Goal: Navigation & Orientation: Find specific page/section

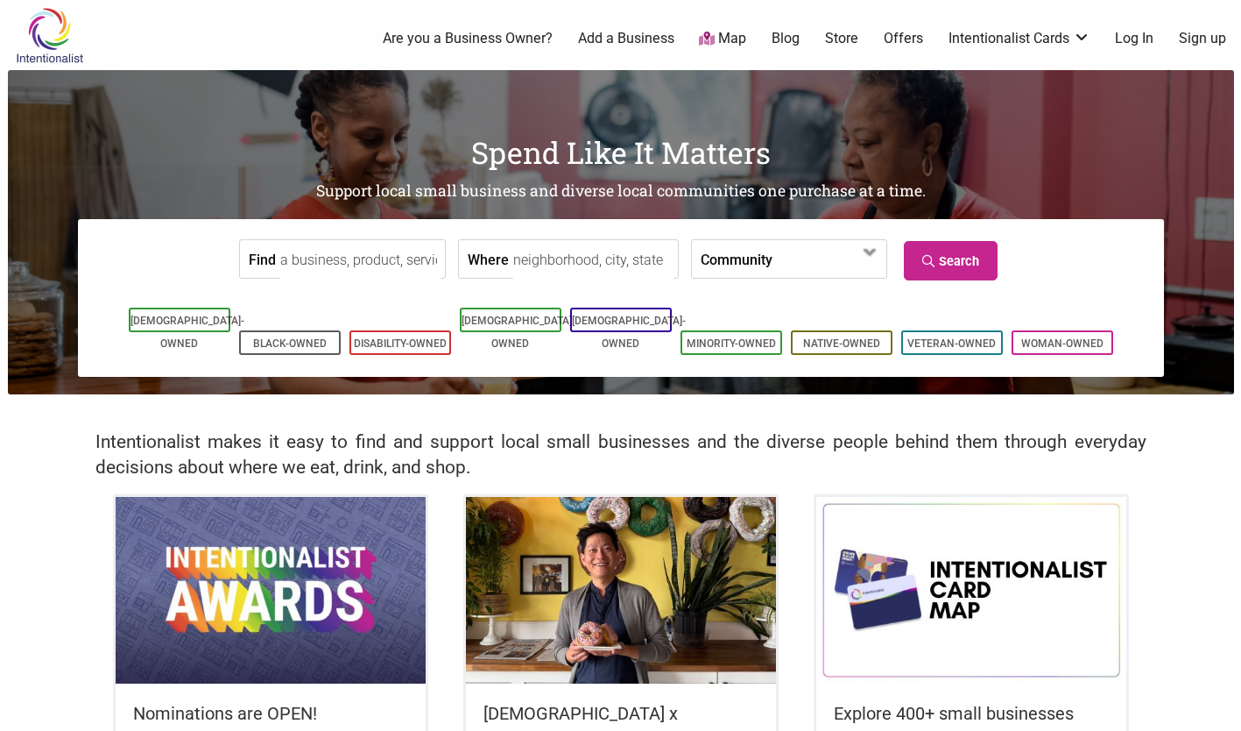
click at [568, 263] on input "Where" at bounding box center [593, 259] width 160 height 39
type input "[GEOGRAPHIC_DATA], [GEOGRAPHIC_DATA]"
click at [773, 261] on span at bounding box center [829, 259] width 112 height 38
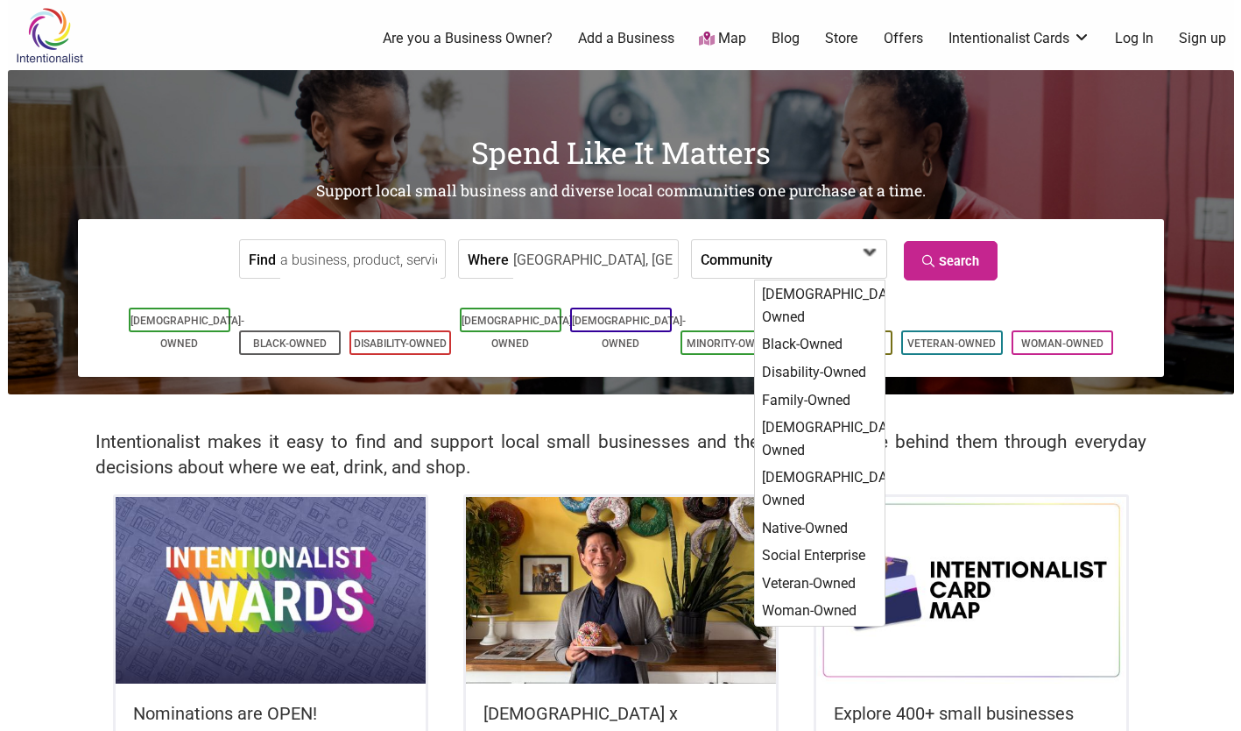
click at [773, 261] on span at bounding box center [829, 259] width 112 height 38
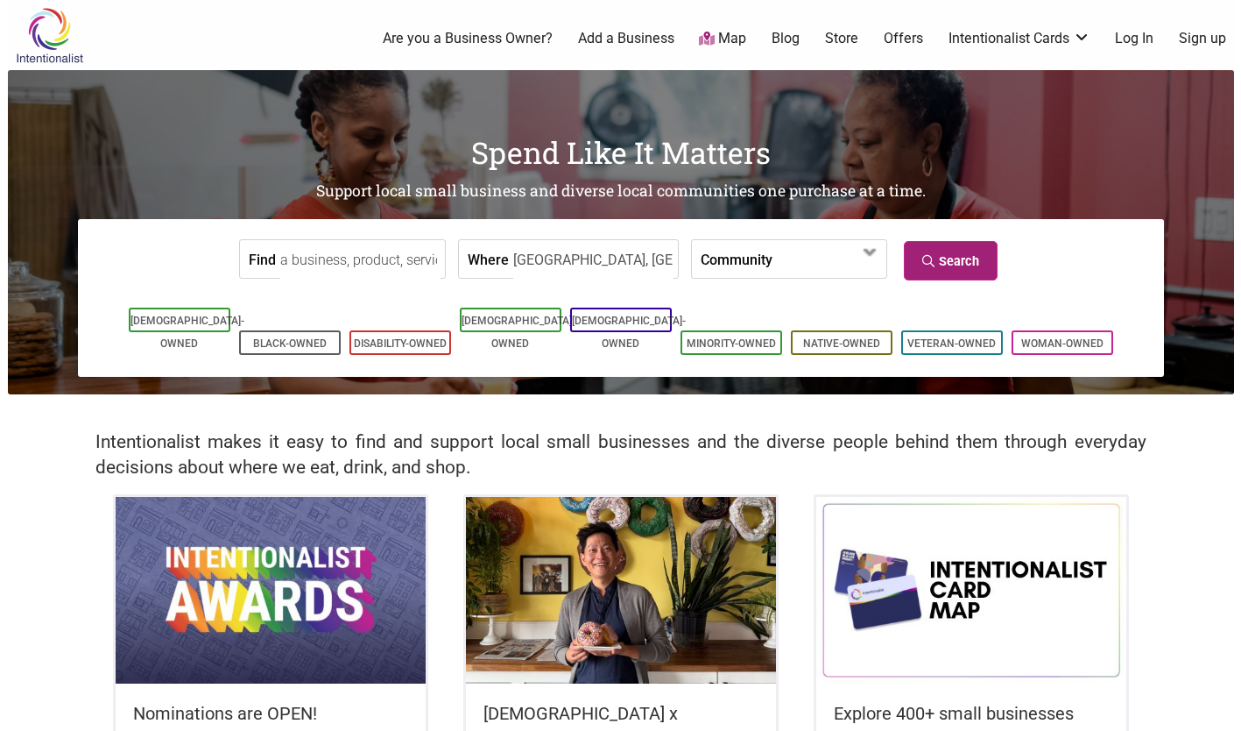
click at [957, 246] on link "Search" at bounding box center [951, 260] width 94 height 39
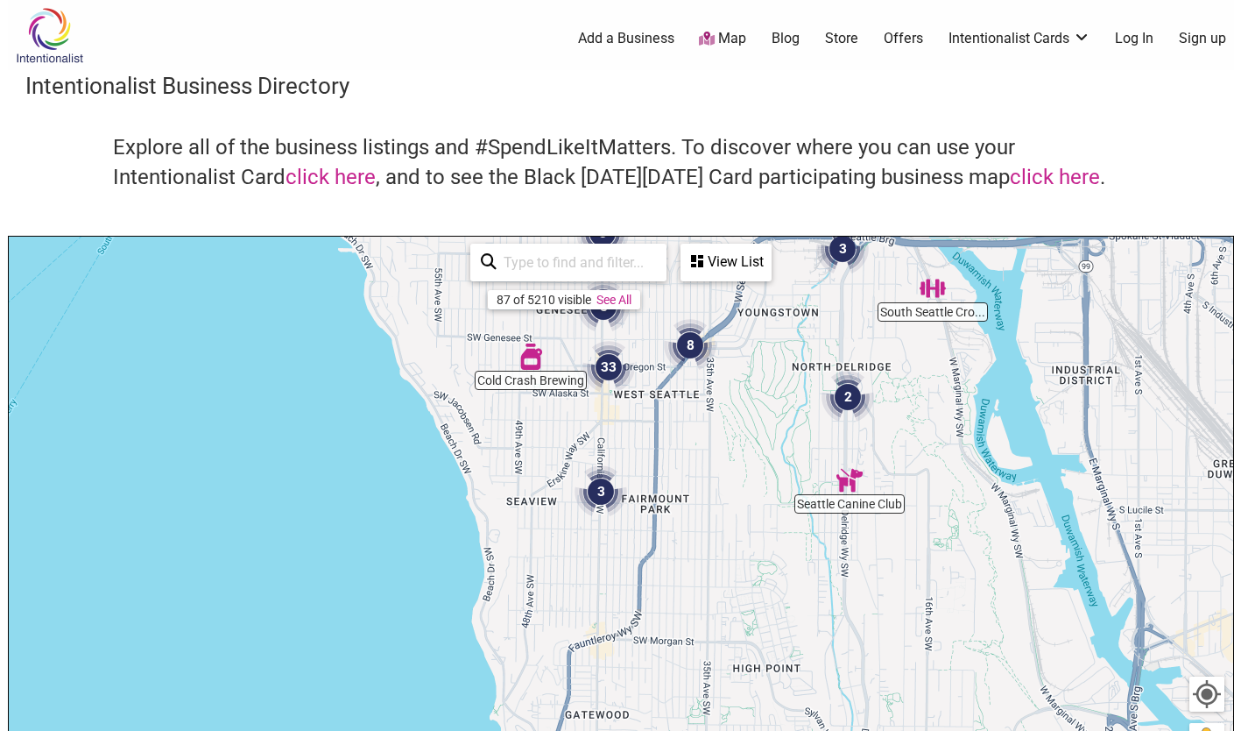
drag, startPoint x: 702, startPoint y: 604, endPoint x: 512, endPoint y: 265, distance: 389.1
click at [494, 215] on div "Intentionalist Business Directory Explore all of the business listings and #Spe…" at bounding box center [621, 494] width 1226 height 849
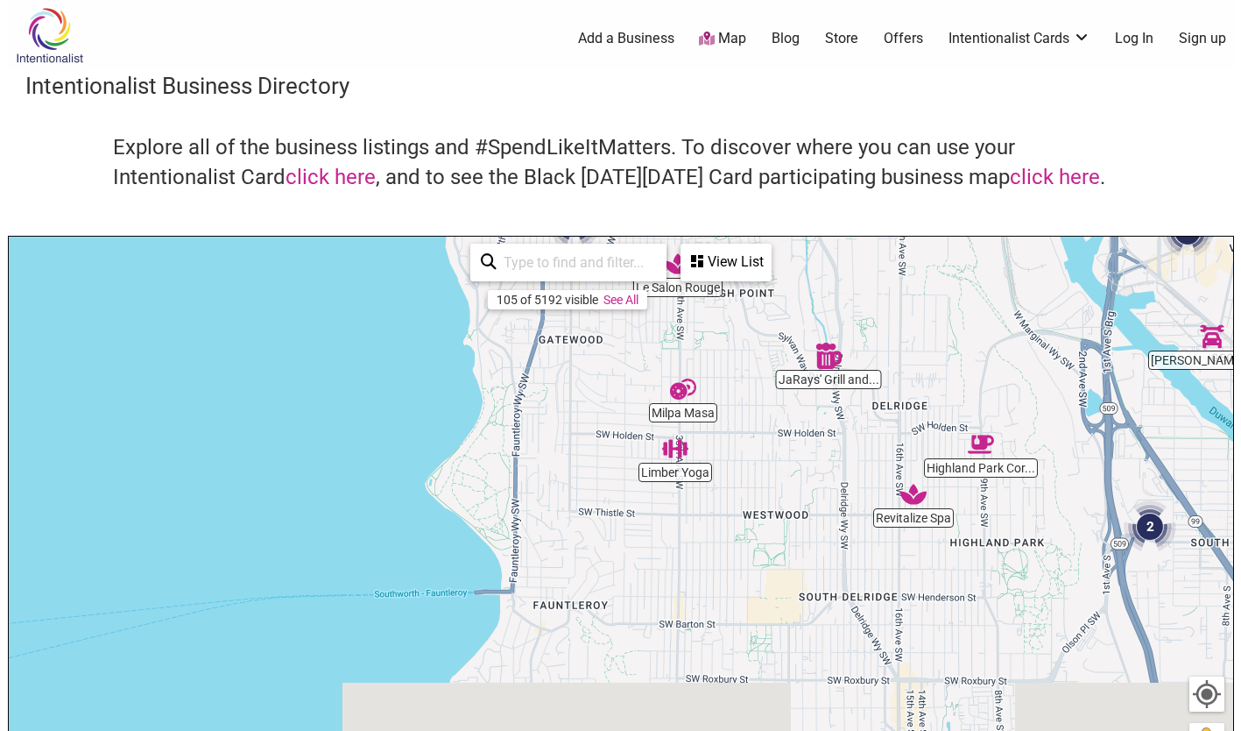
drag, startPoint x: 622, startPoint y: 674, endPoint x: 615, endPoint y: 298, distance: 376.7
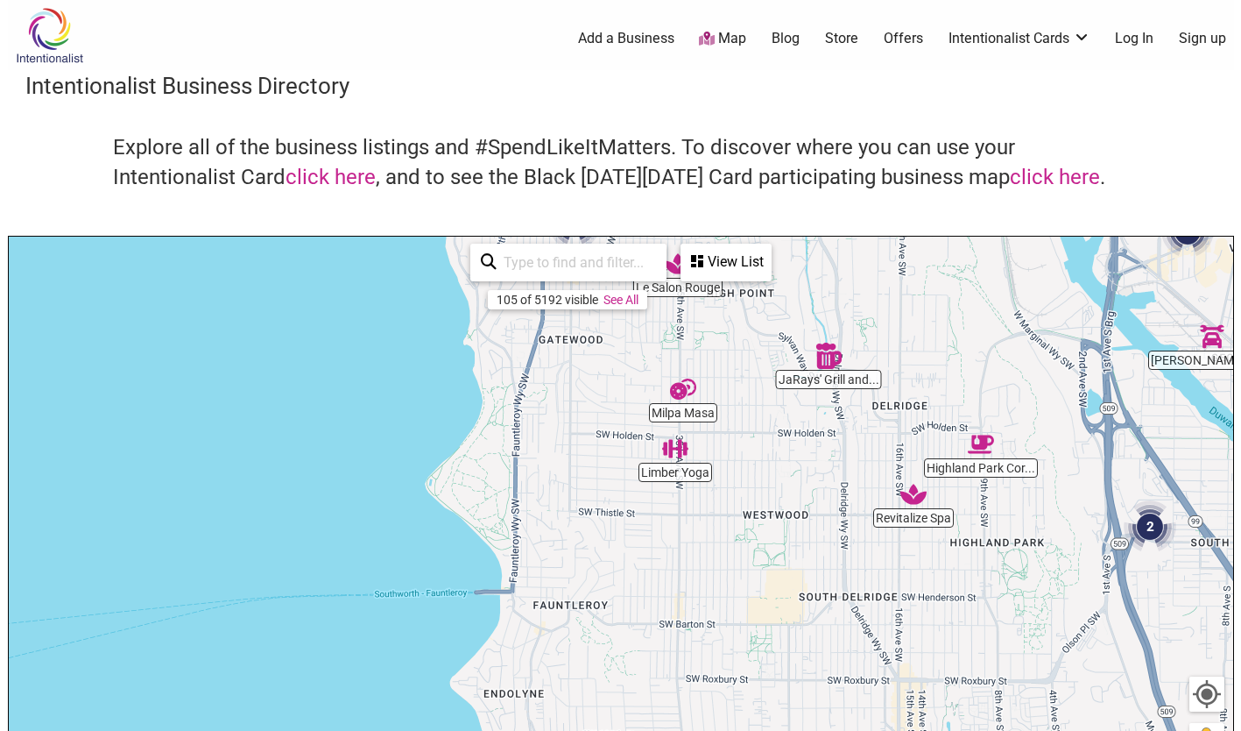
click at [615, 298] on div "South Seattle Cro... Limber Yoga Flourish Beauty [PERSON_NAME] Auto Seattle The…" at bounding box center [621, 576] width 1225 height 681
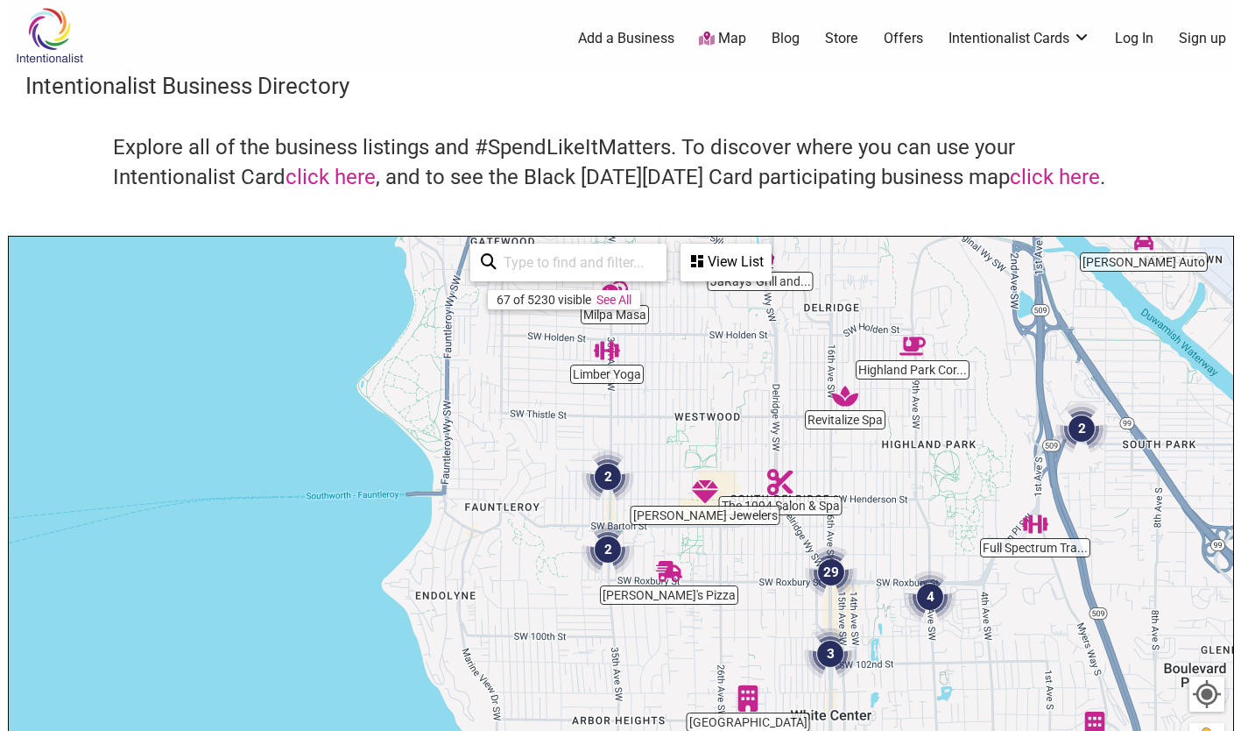
drag, startPoint x: 589, startPoint y: 603, endPoint x: 520, endPoint y: 501, distance: 122.9
click at [520, 501] on div "To navigate, press the arrow keys." at bounding box center [621, 576] width 1225 height 681
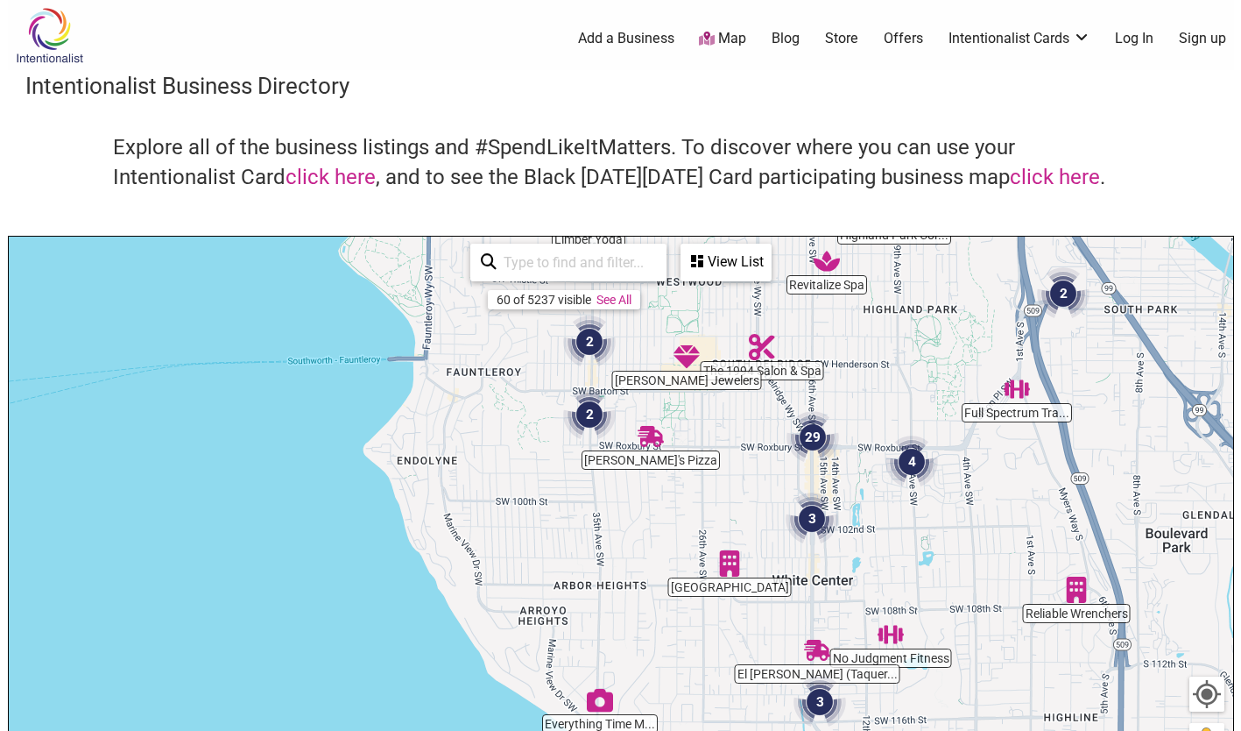
drag, startPoint x: 837, startPoint y: 600, endPoint x: 819, endPoint y: 454, distance: 147.4
click at [819, 459] on img "29" at bounding box center [813, 437] width 67 height 67
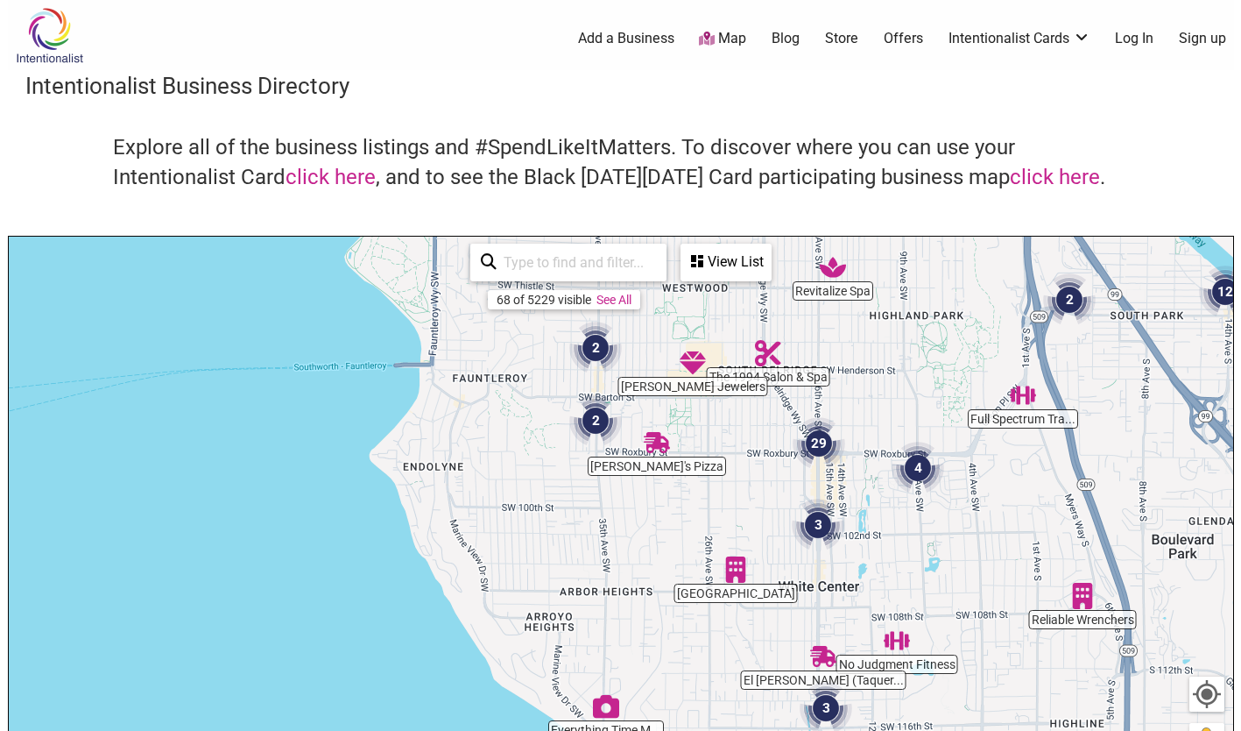
click at [734, 272] on div "View List" at bounding box center [726, 261] width 88 height 33
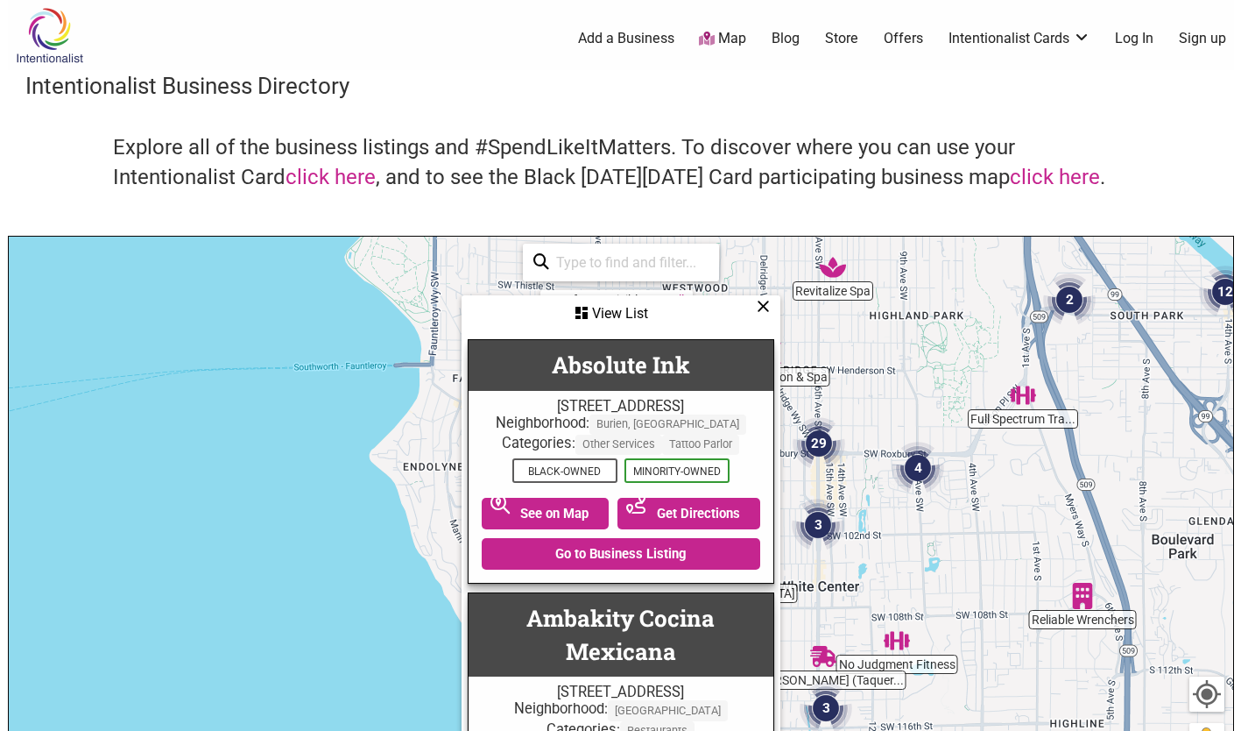
click at [762, 306] on icon at bounding box center [763, 306] width 13 height 1
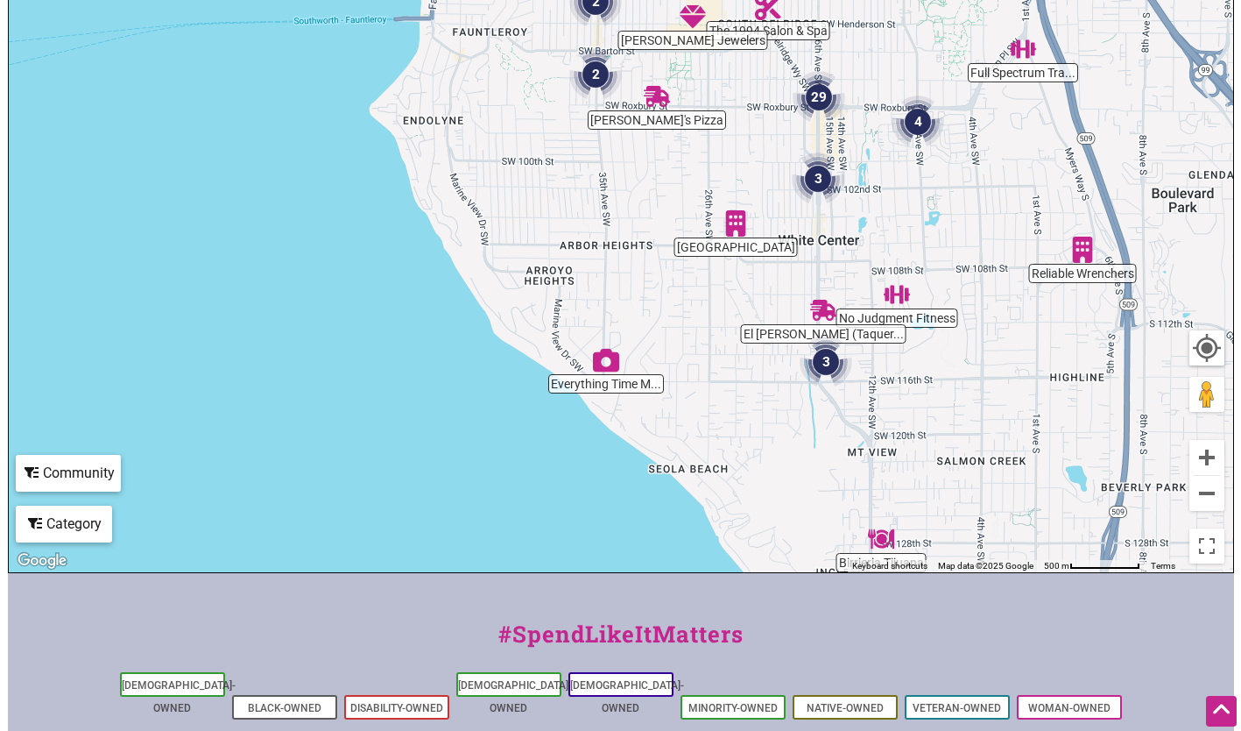
scroll to position [334, 0]
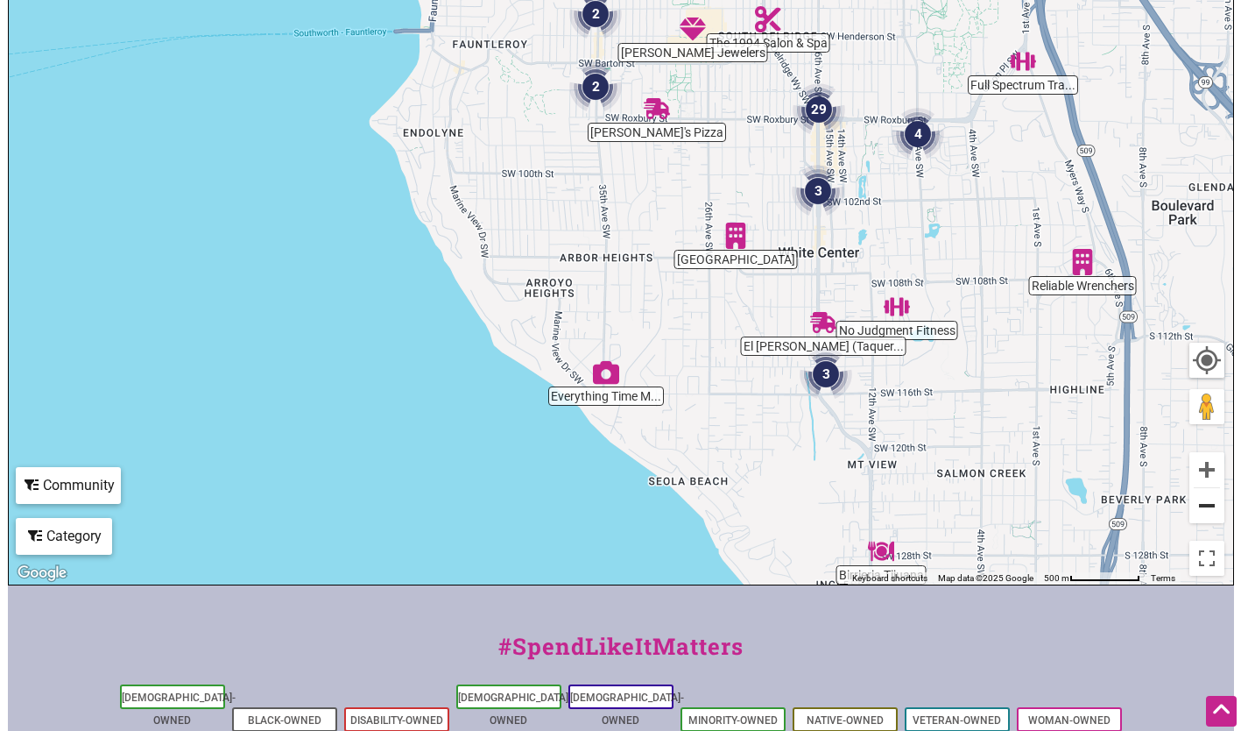
click at [1209, 501] on button "Zoom out" at bounding box center [1206, 505] width 35 height 35
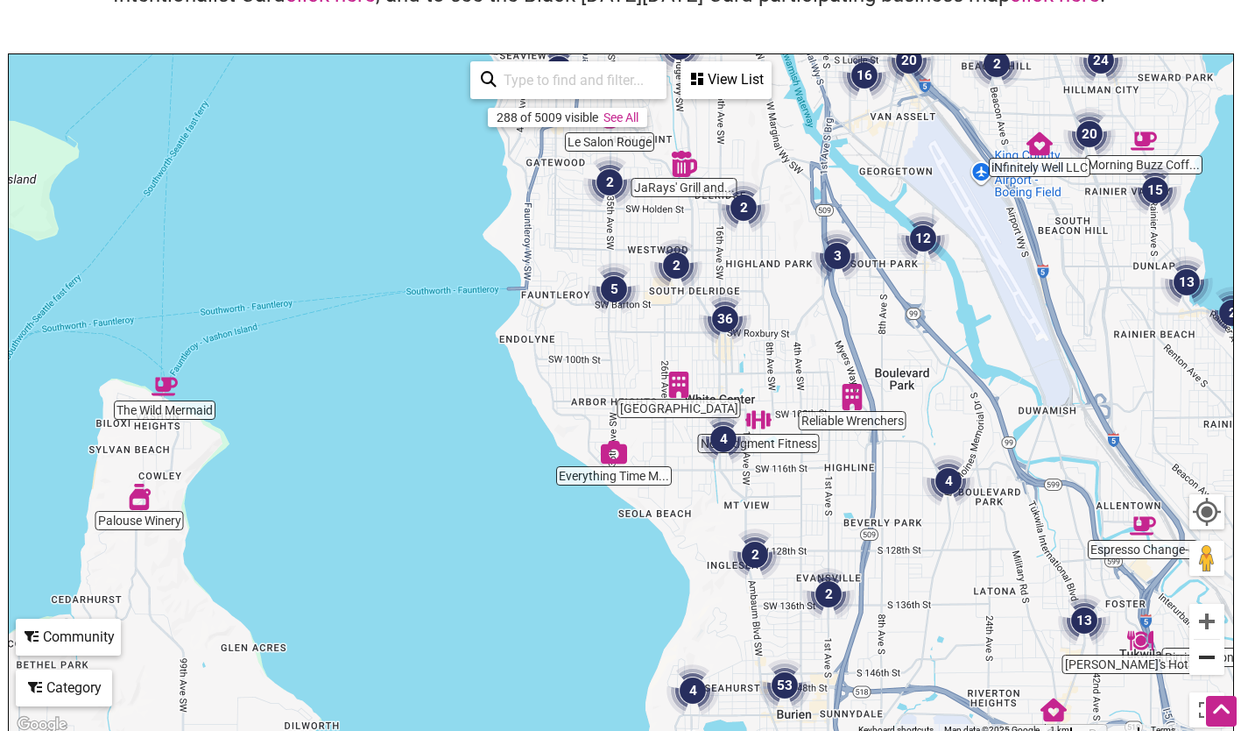
scroll to position [168, 0]
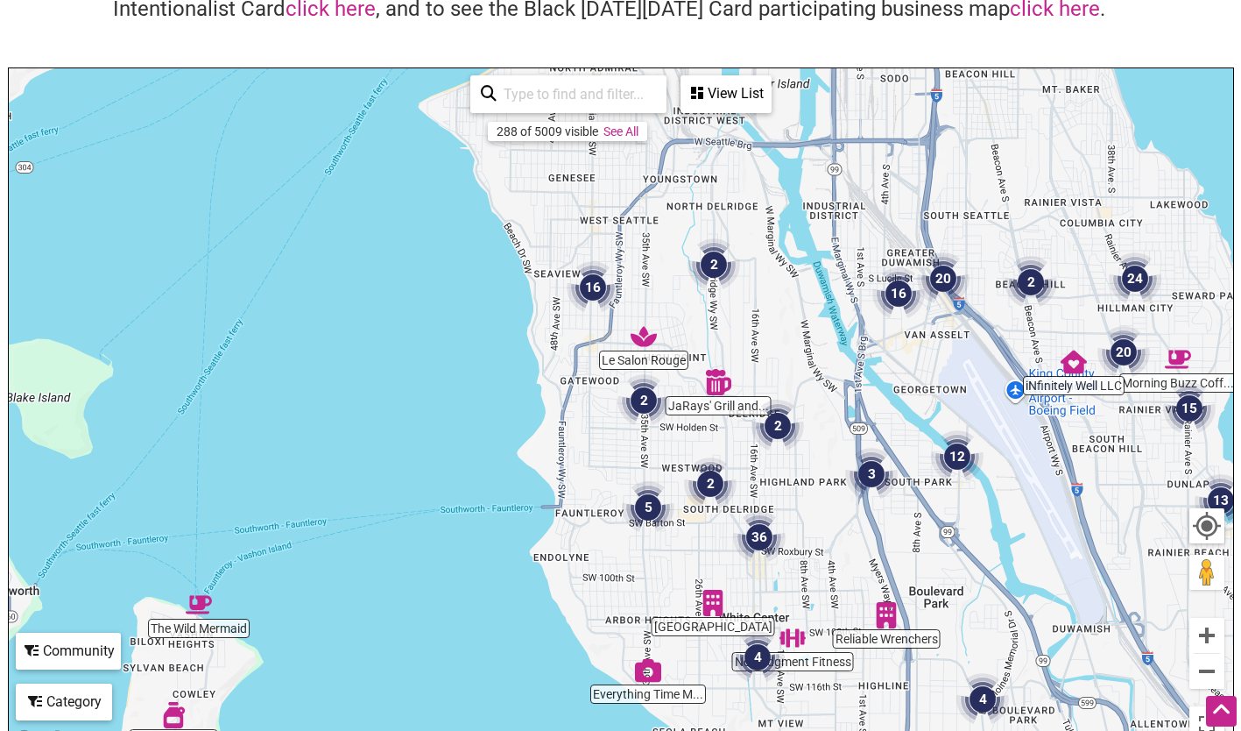
drag, startPoint x: 512, startPoint y: 251, endPoint x: 545, endPoint y: 457, distance: 209.4
click at [545, 457] on div "To navigate, press the arrow keys." at bounding box center [621, 408] width 1225 height 681
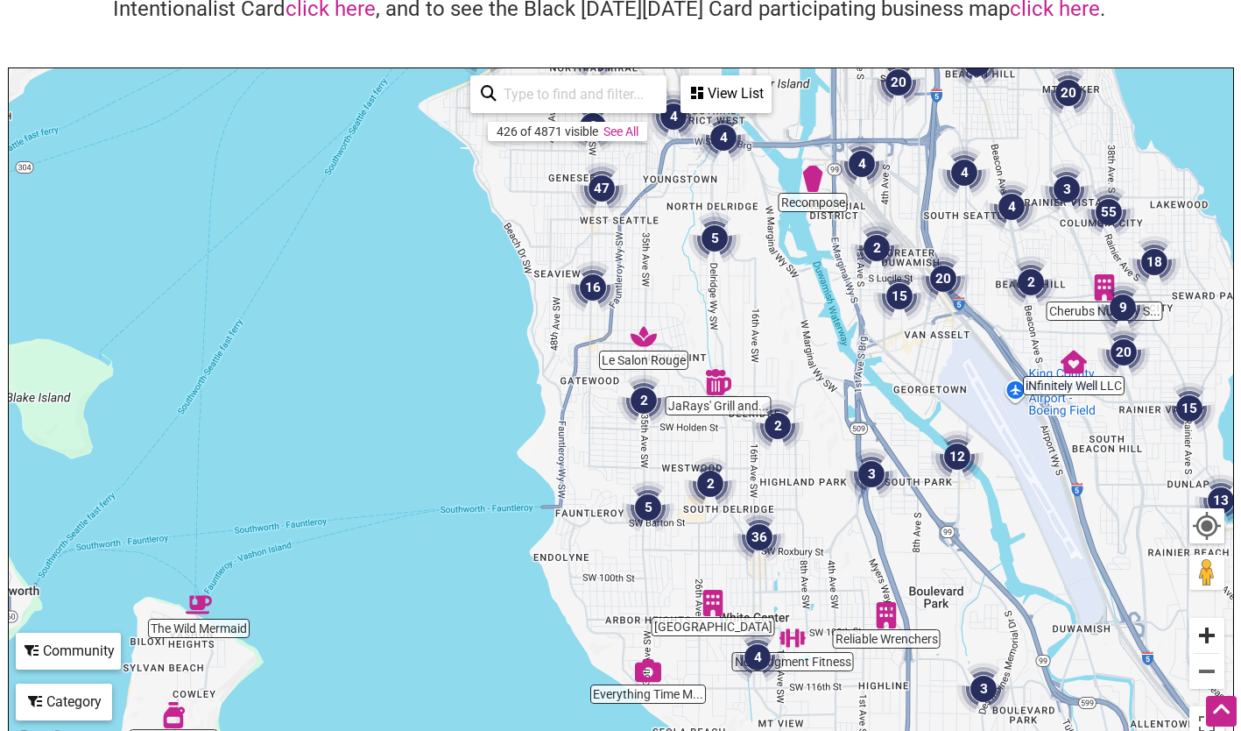
click at [1206, 641] on button "Zoom in" at bounding box center [1206, 635] width 35 height 35
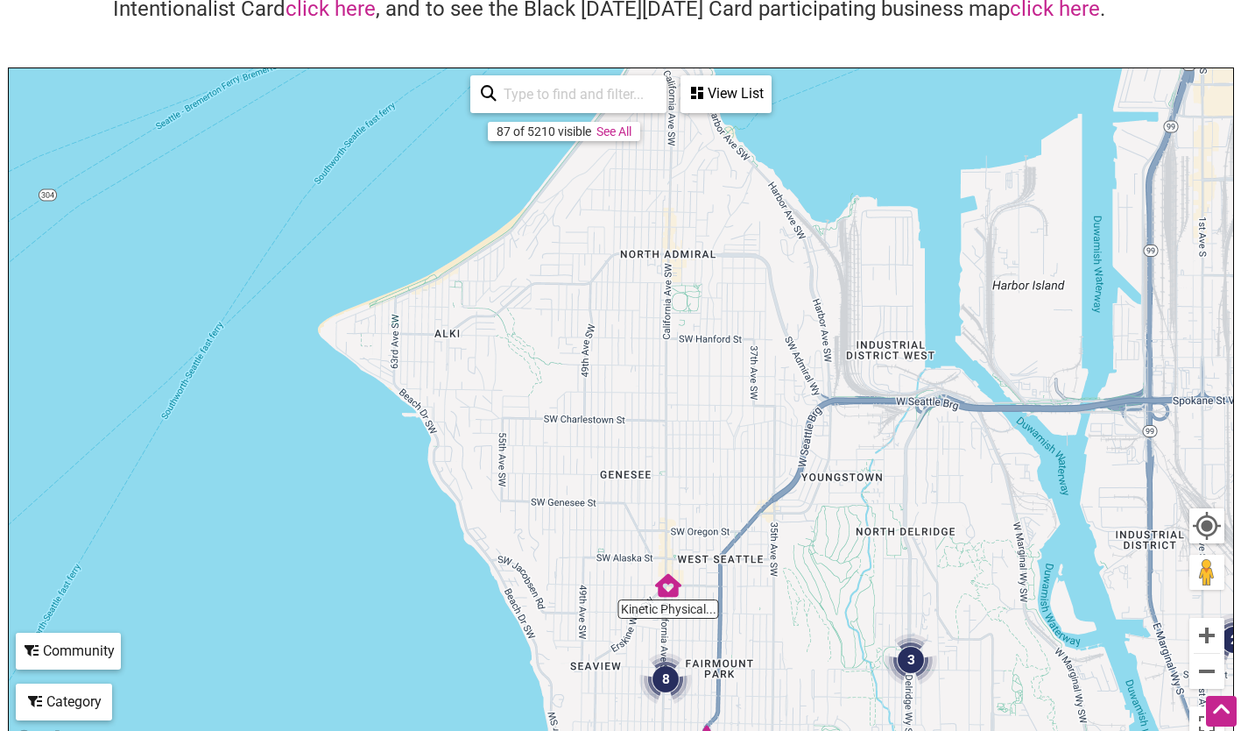
drag, startPoint x: 817, startPoint y: 244, endPoint x: 919, endPoint y: 775, distance: 540.4
click at [919, 562] on html "× Menu 0 Add a Business Map Blog Store Offers Intentionalist Cards Buy Black Ca…" at bounding box center [620, 197] width 1241 height 731
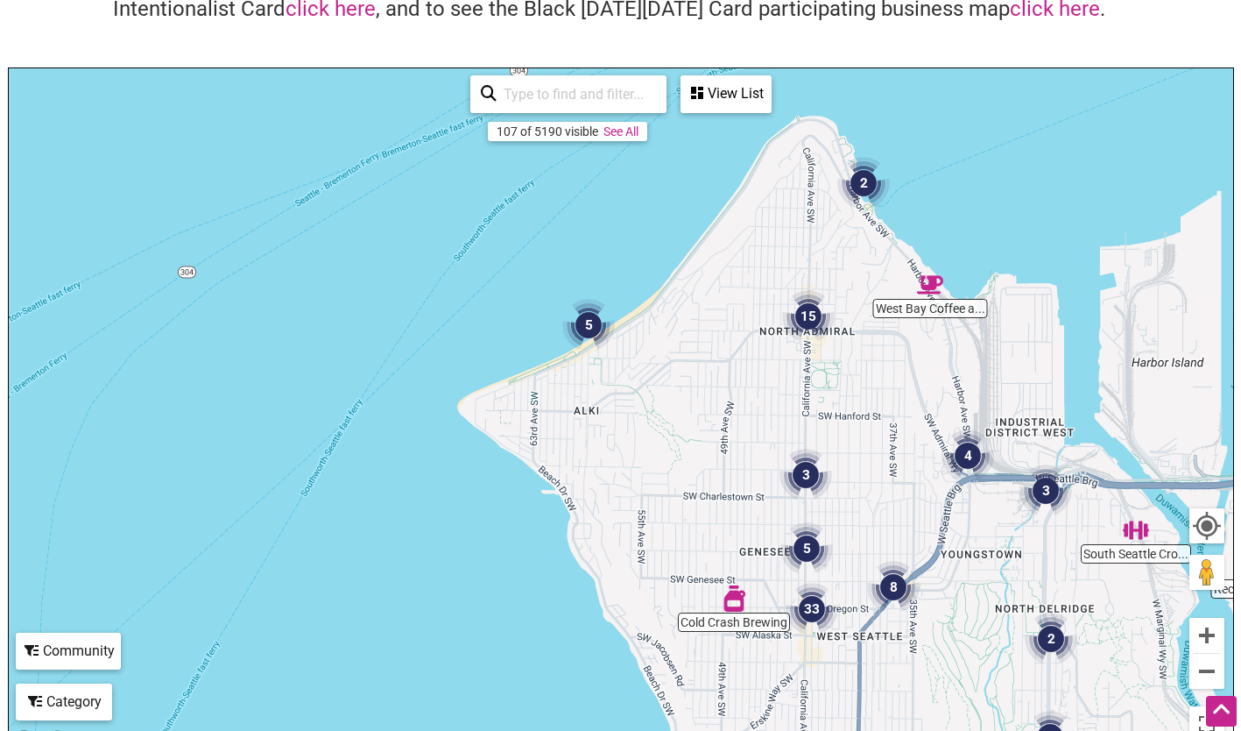
drag, startPoint x: 585, startPoint y: 352, endPoint x: 725, endPoint y: 431, distance: 160.8
click at [725, 431] on div "To navigate, press the arrow keys." at bounding box center [621, 408] width 1225 height 681
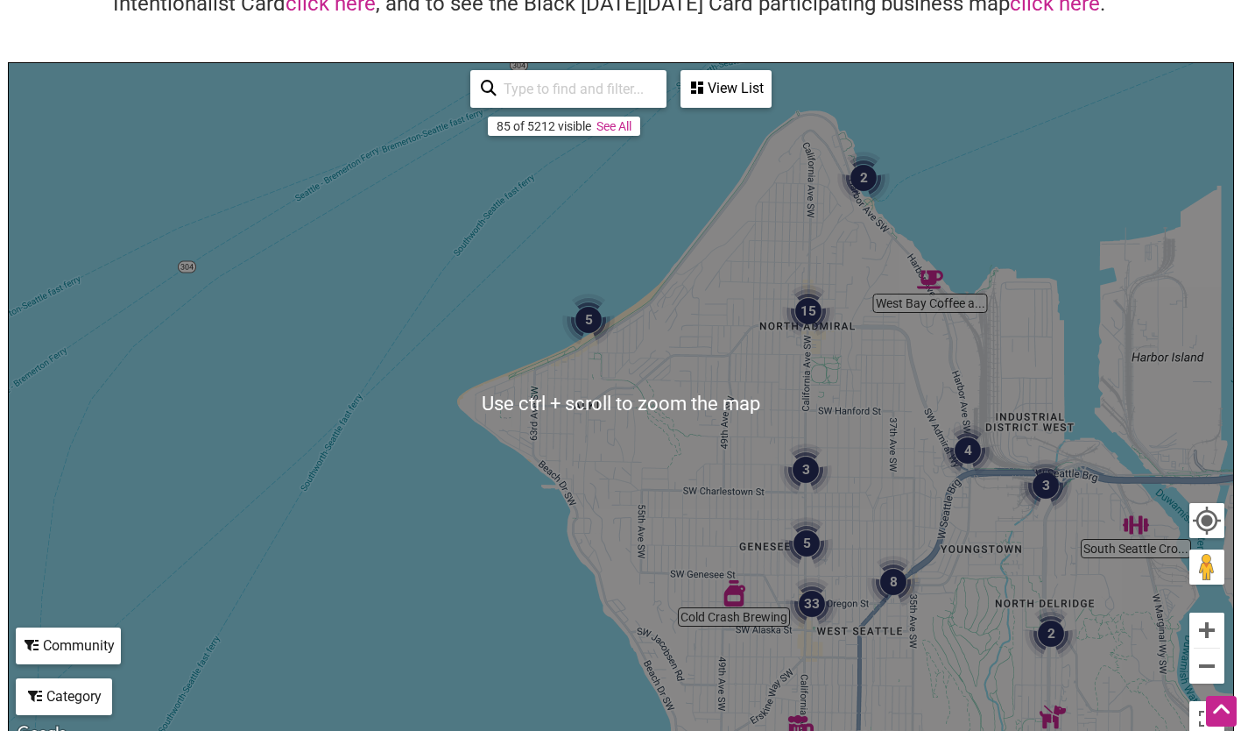
scroll to position [167, 0]
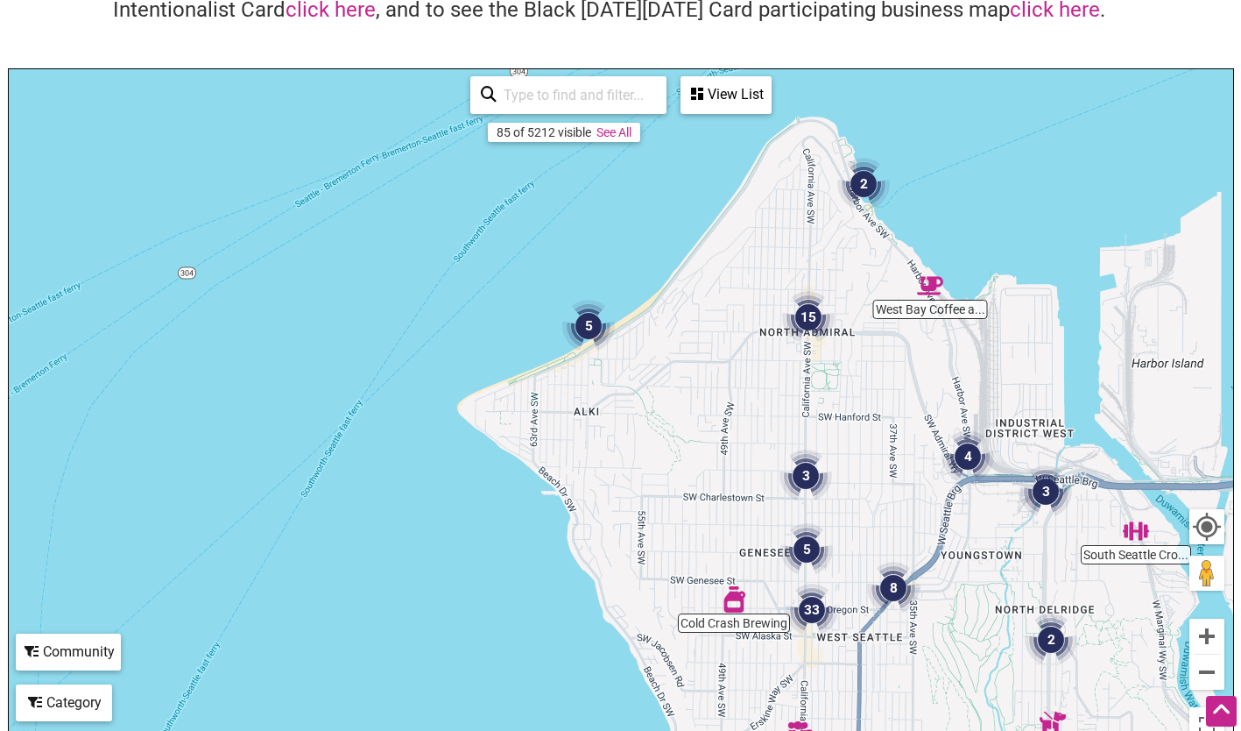
click at [688, 92] on div "View List" at bounding box center [726, 94] width 88 height 33
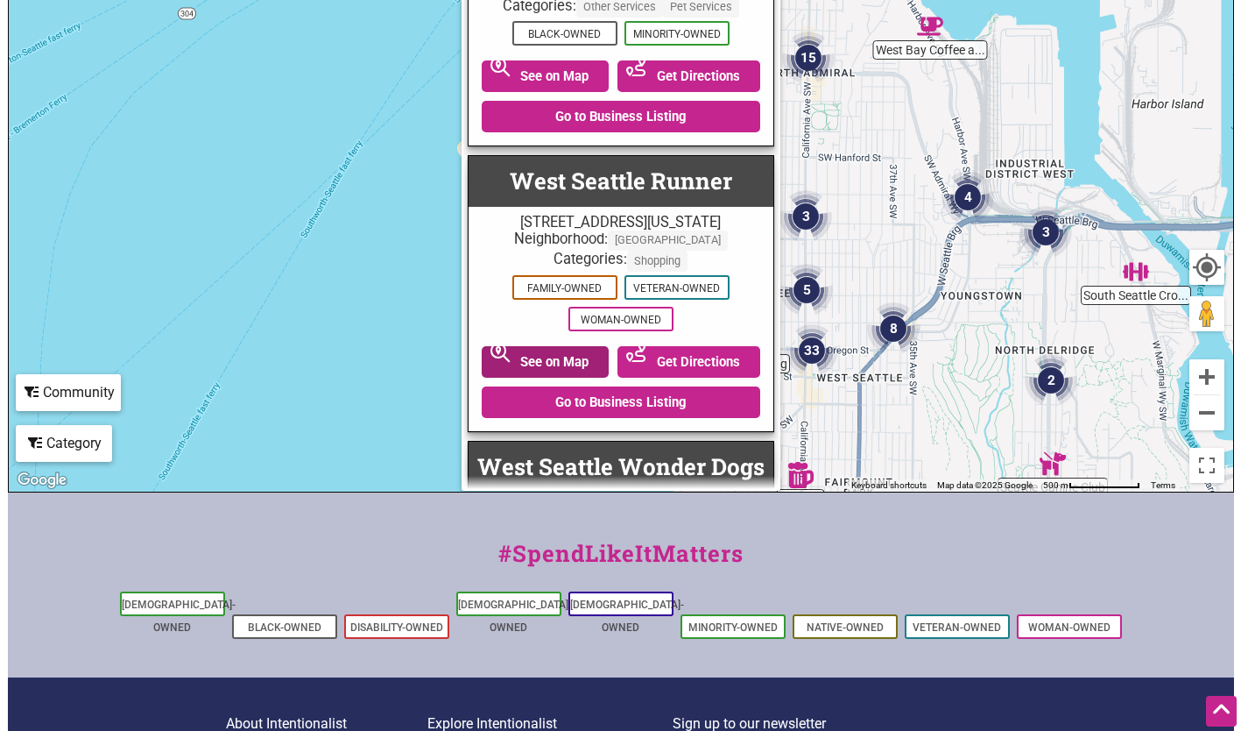
scroll to position [518, 0]
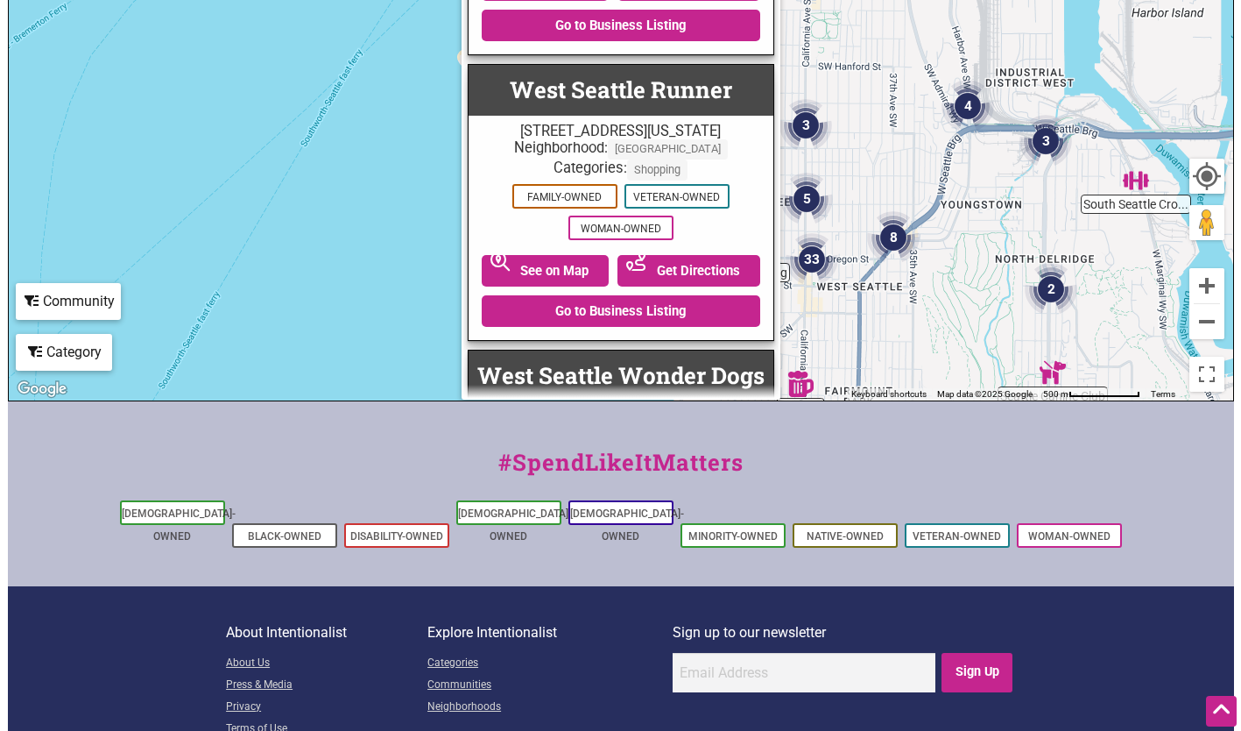
click at [1081, 456] on div "#SpendLikeItMatters" at bounding box center [621, 471] width 1226 height 52
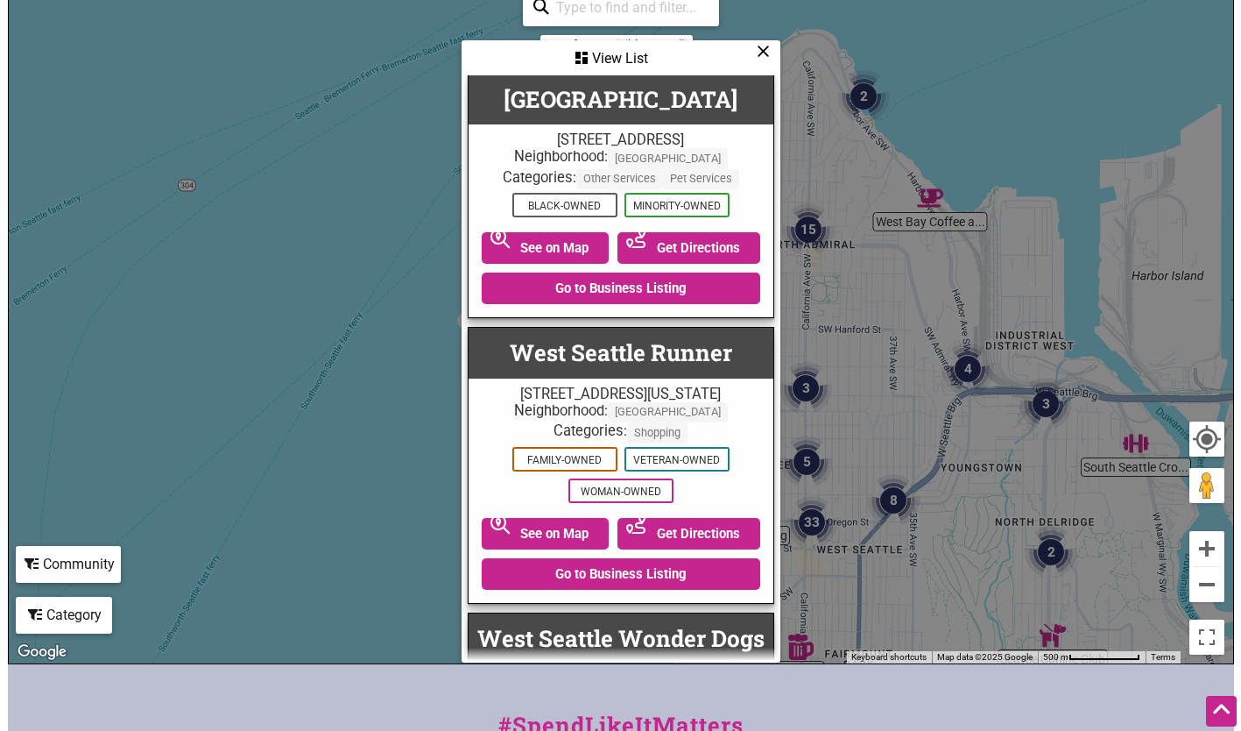
scroll to position [167, 0]
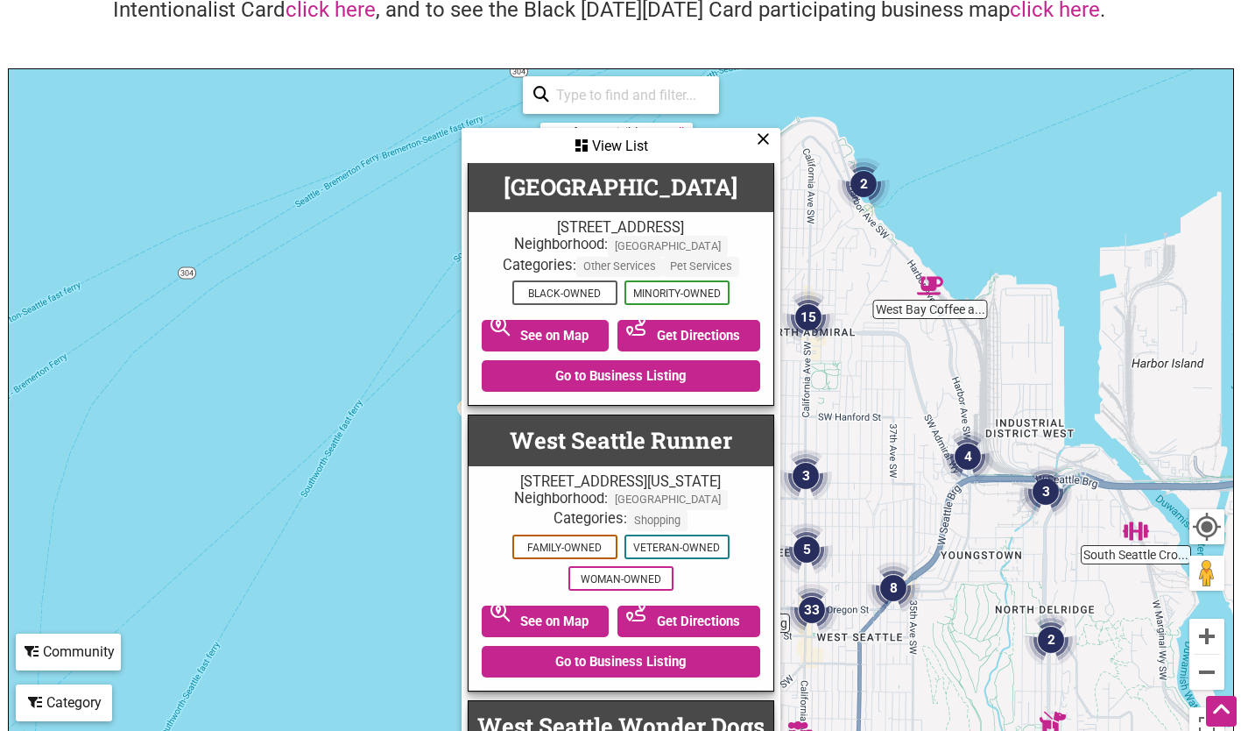
click at [760, 138] on icon at bounding box center [763, 138] width 13 height 1
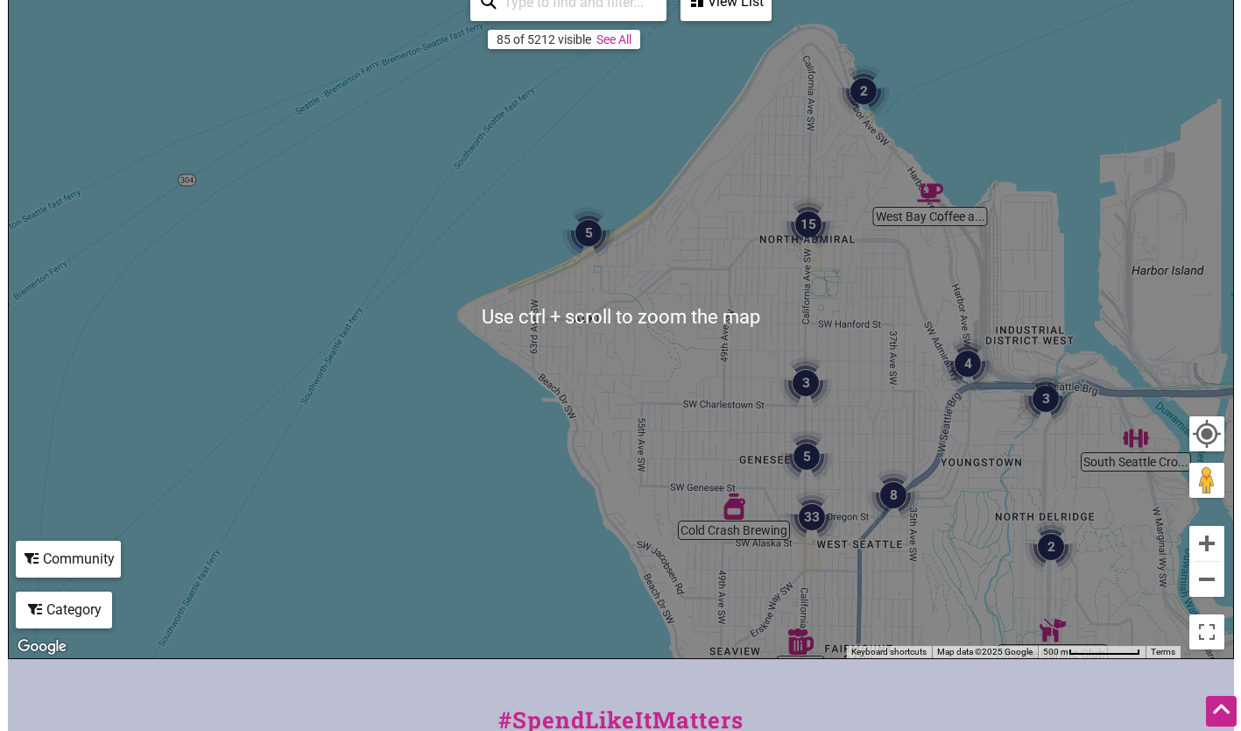
scroll to position [342, 0]
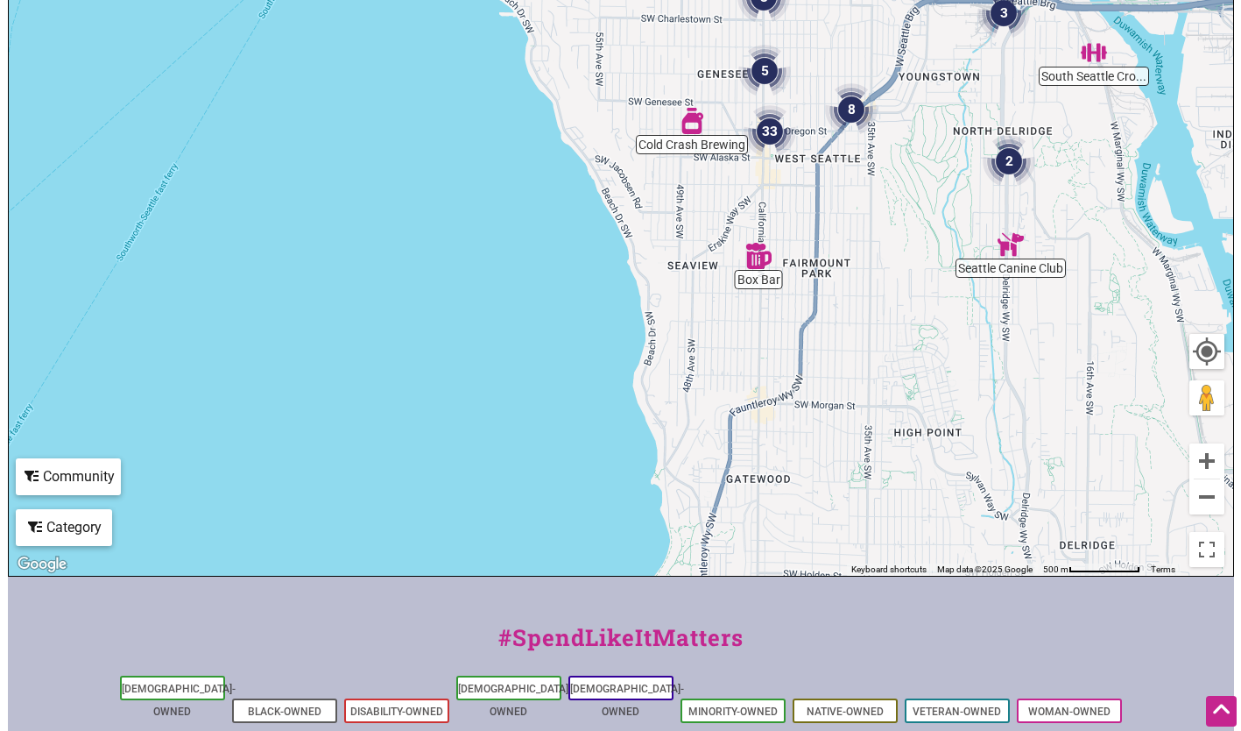
drag, startPoint x: 900, startPoint y: 475, endPoint x: 857, endPoint y: 168, distance: 309.6
click at [857, 168] on div "To navigate, press the arrow keys." at bounding box center [621, 234] width 1225 height 681
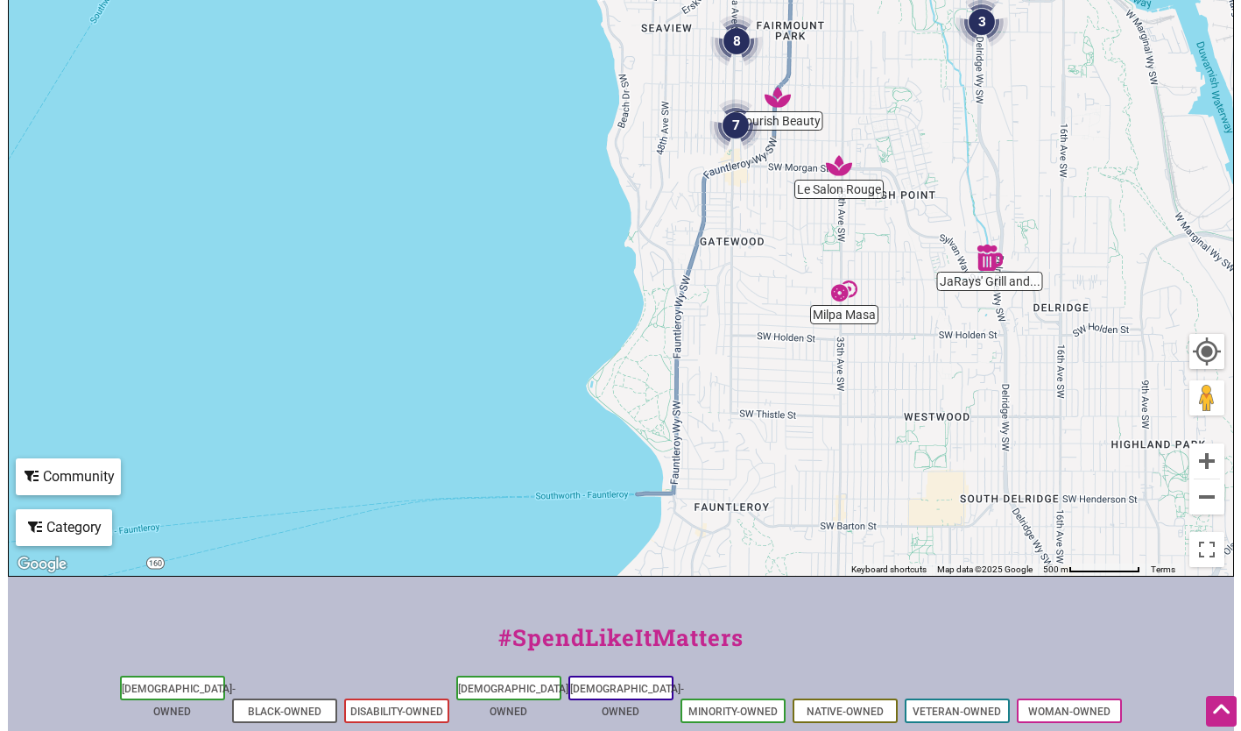
drag, startPoint x: 875, startPoint y: 490, endPoint x: 848, endPoint y: 258, distance: 233.7
click at [848, 258] on div "To navigate, press the arrow keys." at bounding box center [621, 234] width 1225 height 681
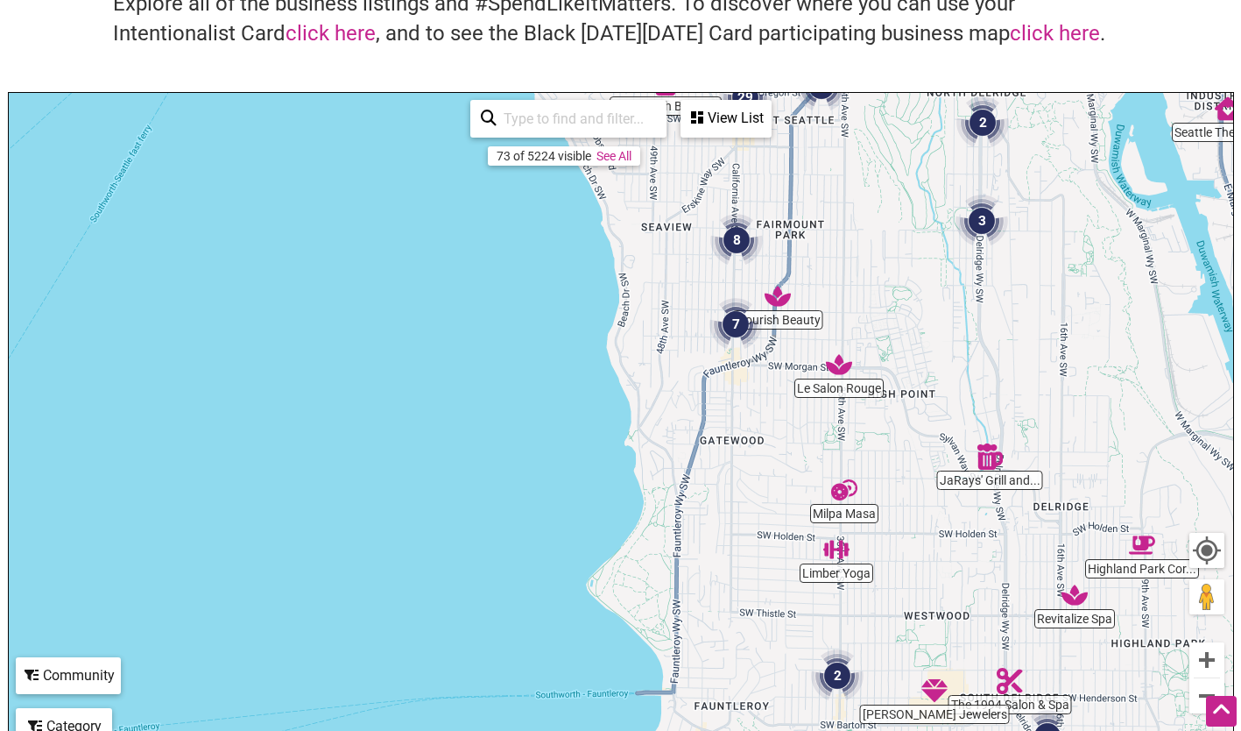
scroll to position [80, 0]
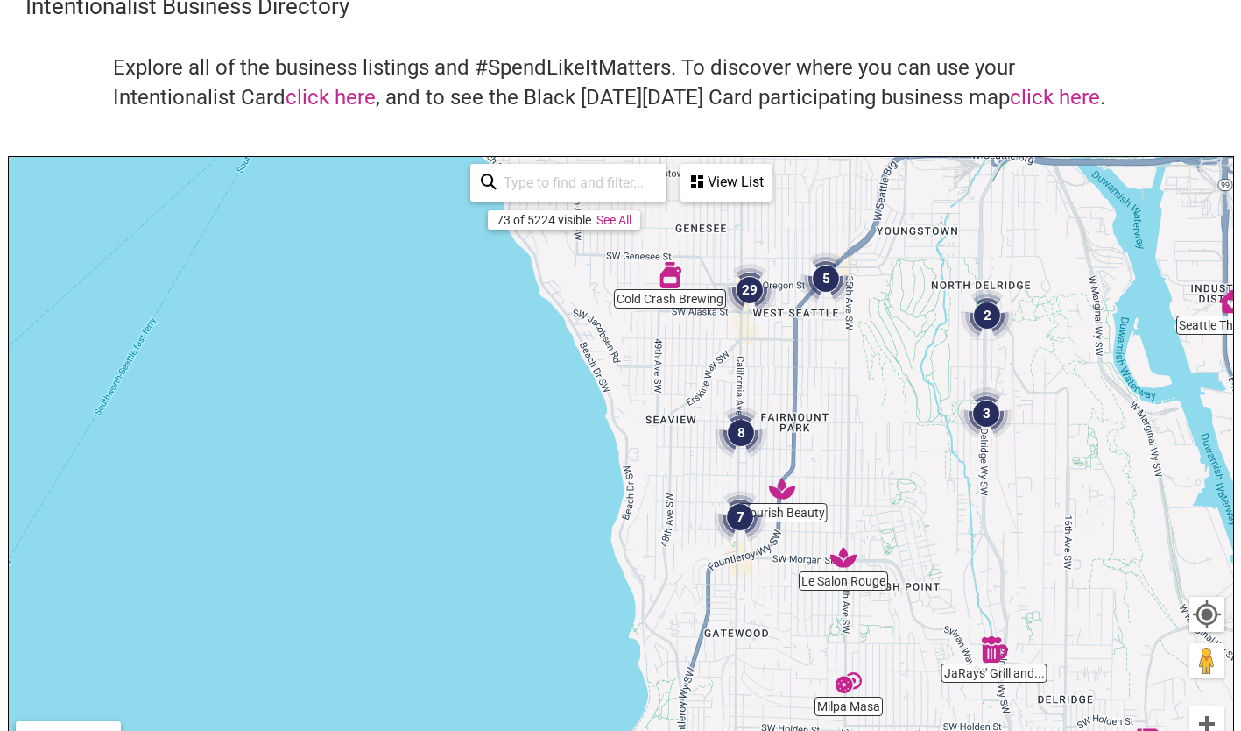
drag, startPoint x: 773, startPoint y: 455, endPoint x: 778, endPoint y: 586, distance: 131.5
click at [778, 586] on div "To navigate, press the arrow keys." at bounding box center [621, 497] width 1225 height 681
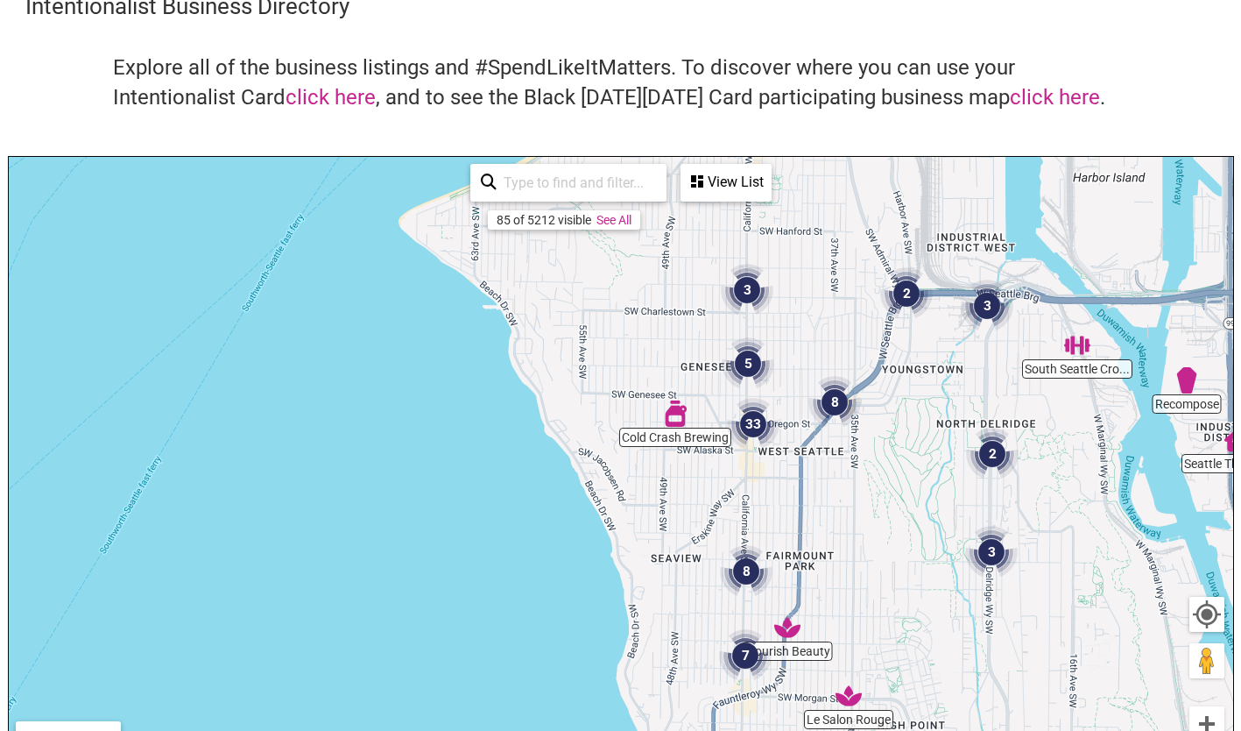
drag, startPoint x: 844, startPoint y: 399, endPoint x: 851, endPoint y: 551, distance: 151.7
click at [851, 551] on div "To navigate, press the arrow keys." at bounding box center [621, 497] width 1225 height 681
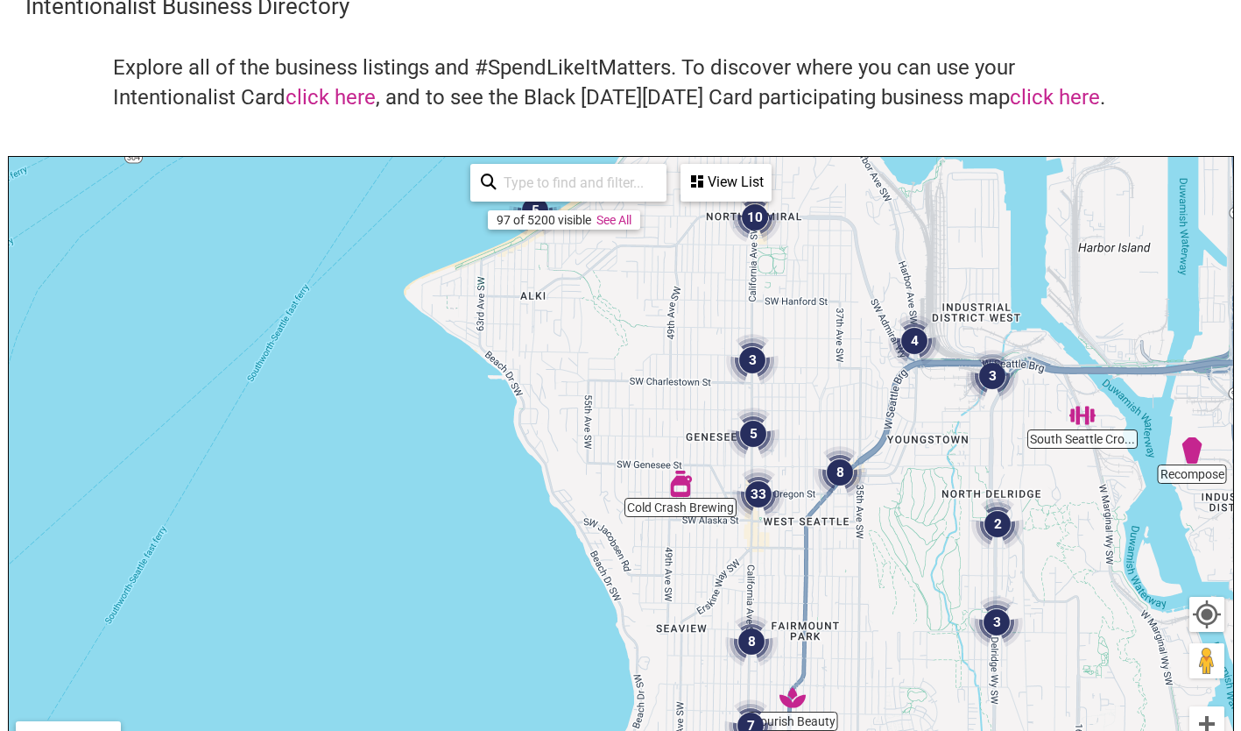
drag, startPoint x: 852, startPoint y: 526, endPoint x: 858, endPoint y: 589, distance: 62.5
click at [858, 589] on div "To navigate, press the arrow keys." at bounding box center [621, 497] width 1225 height 681
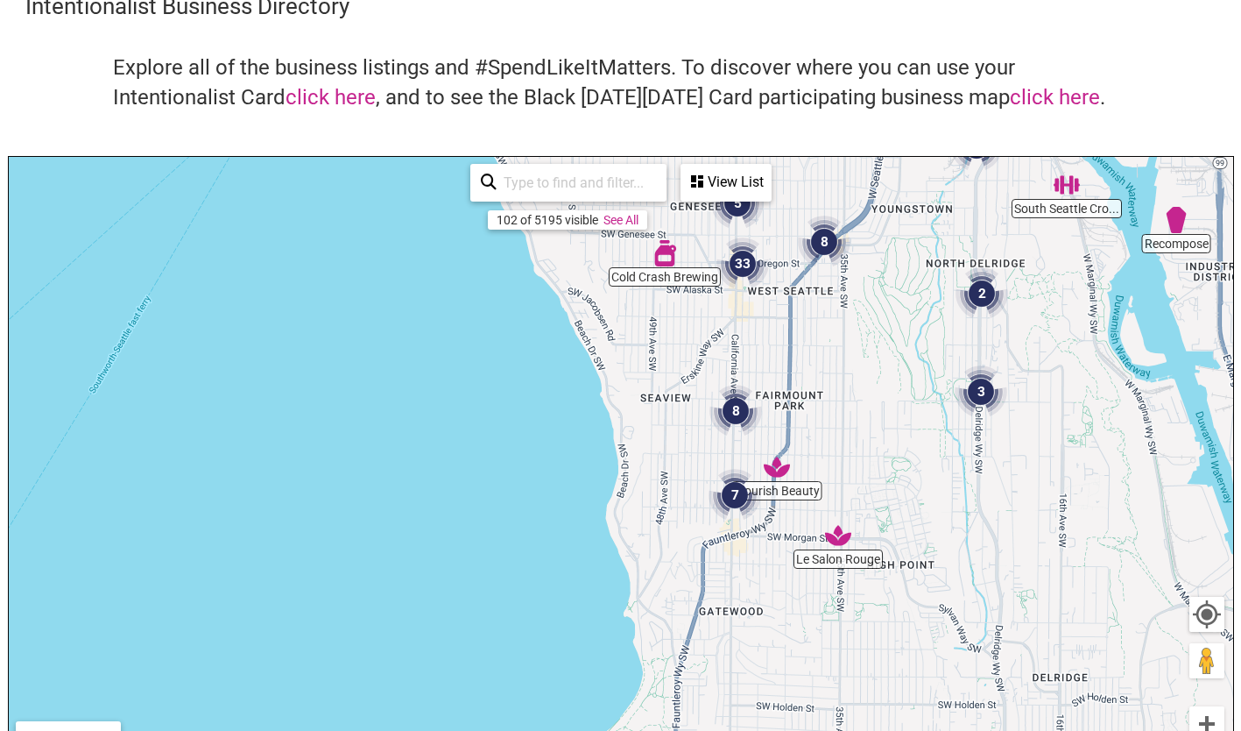
drag, startPoint x: 847, startPoint y: 609, endPoint x: 819, endPoint y: 282, distance: 327.9
click at [819, 284] on div "To navigate, press the arrow keys." at bounding box center [621, 497] width 1225 height 681
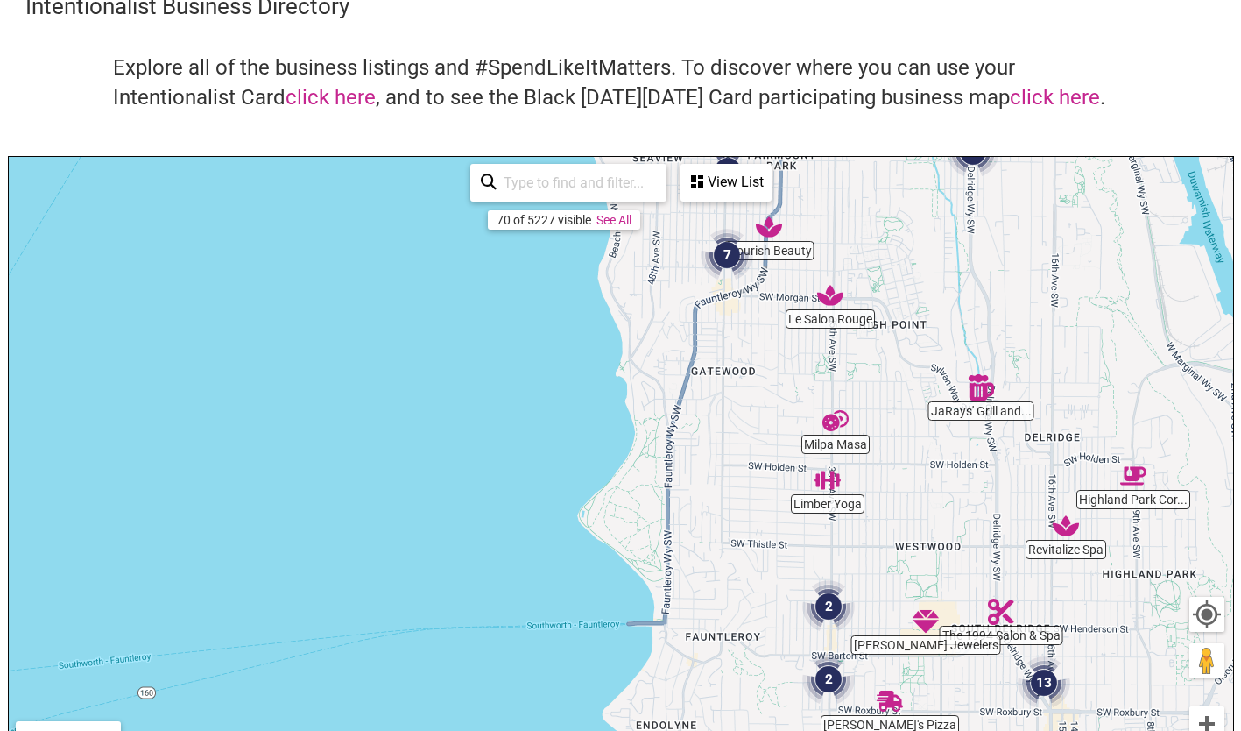
drag, startPoint x: 762, startPoint y: 596, endPoint x: 769, endPoint y: 479, distance: 117.6
click at [769, 479] on div "To navigate, press the arrow keys." at bounding box center [621, 497] width 1225 height 681
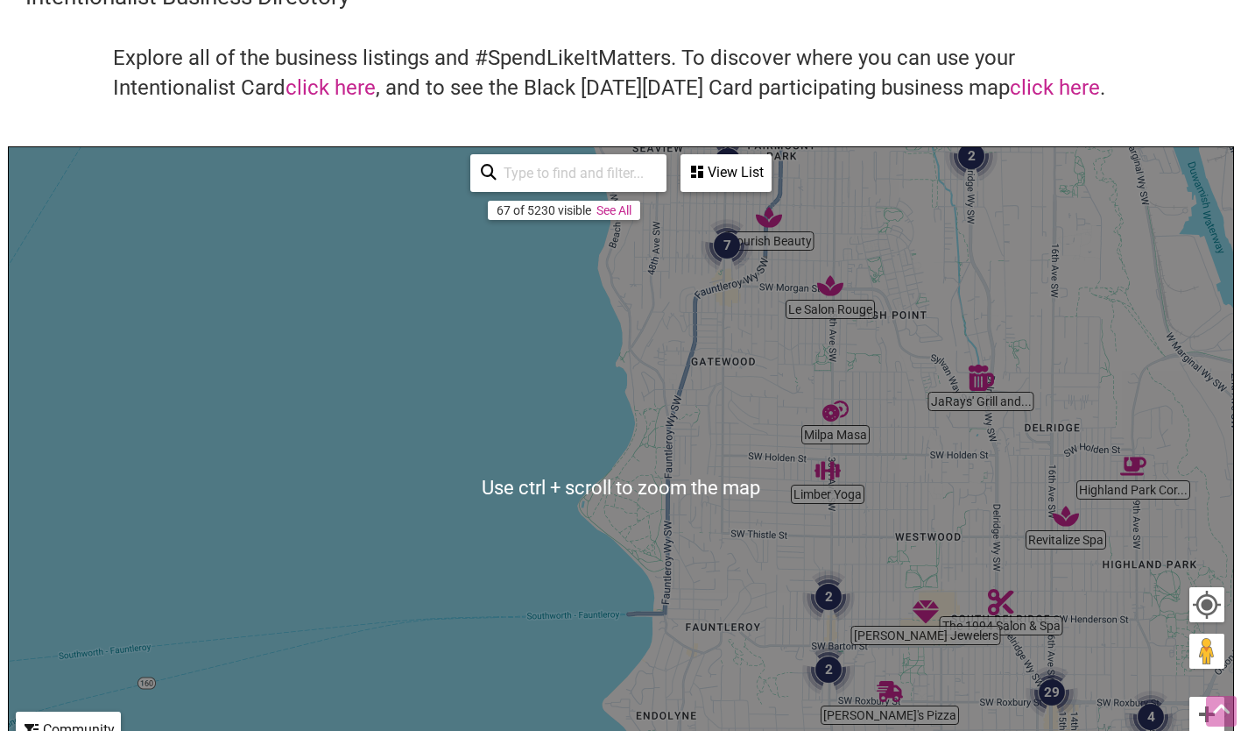
scroll to position [87, 0]
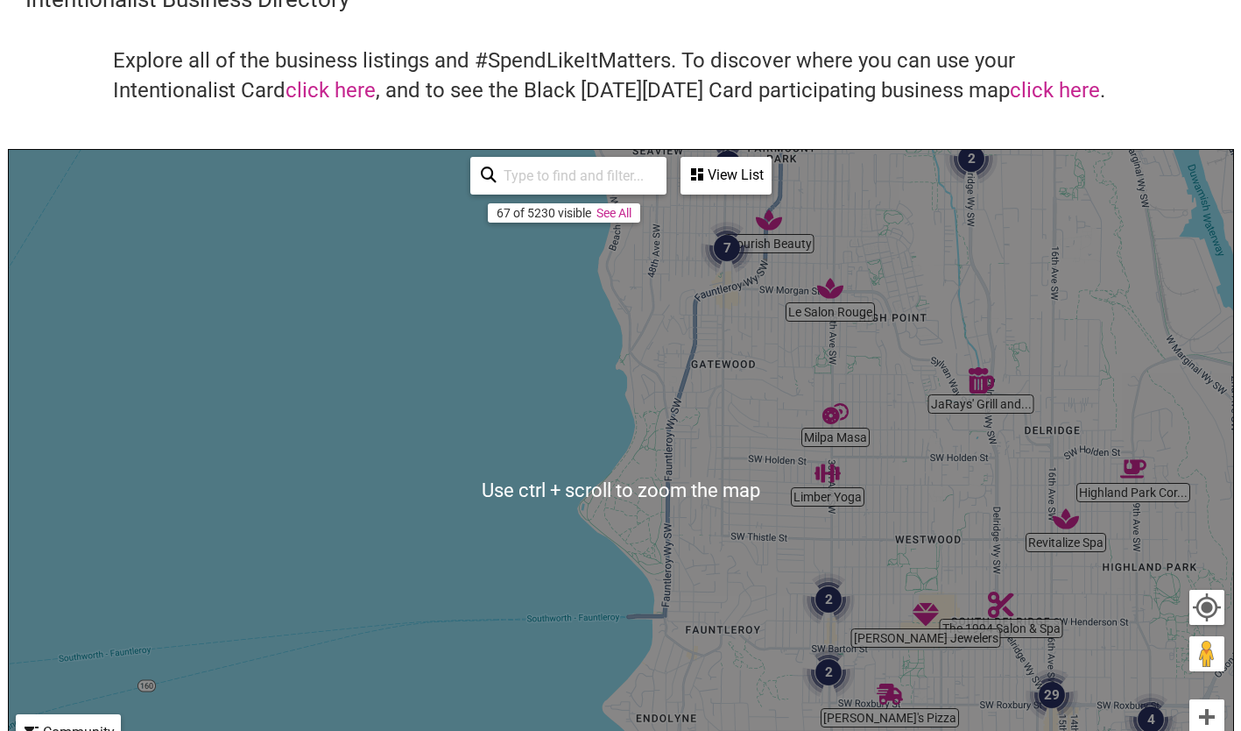
click at [731, 175] on div "View List" at bounding box center [726, 175] width 88 height 33
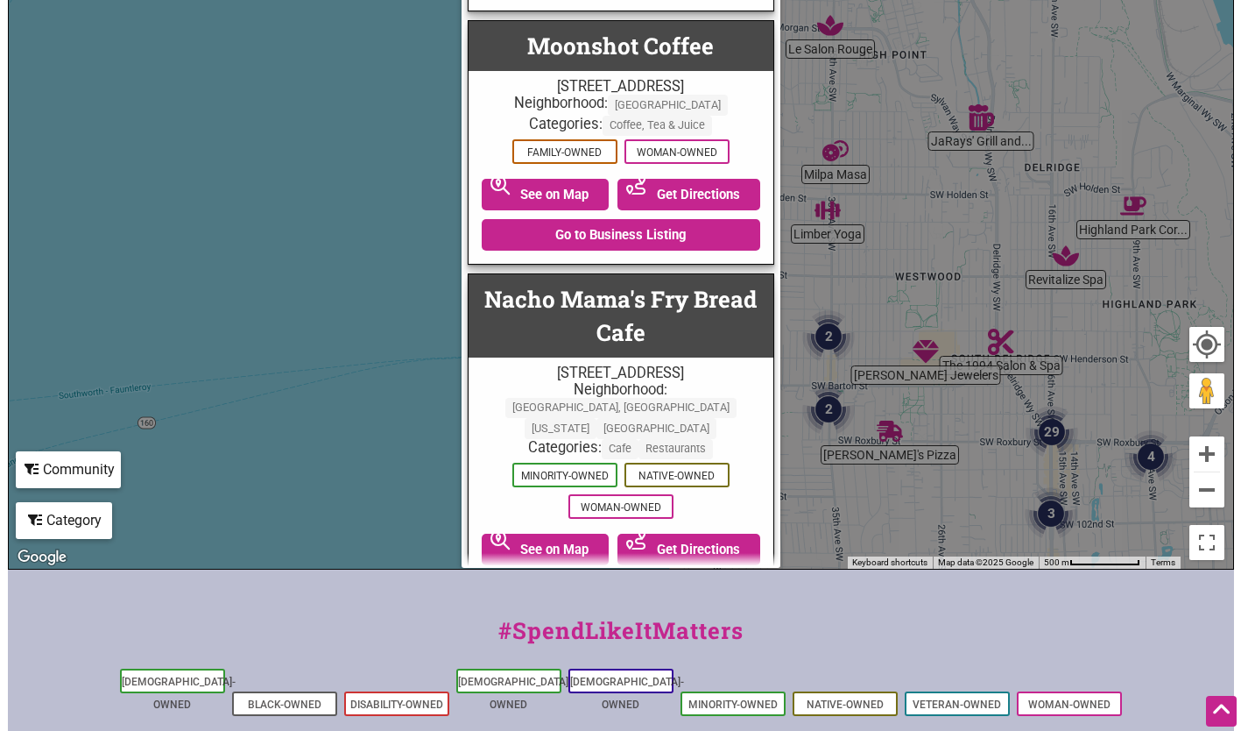
scroll to position [10313, 0]
